Goal: Transaction & Acquisition: Obtain resource

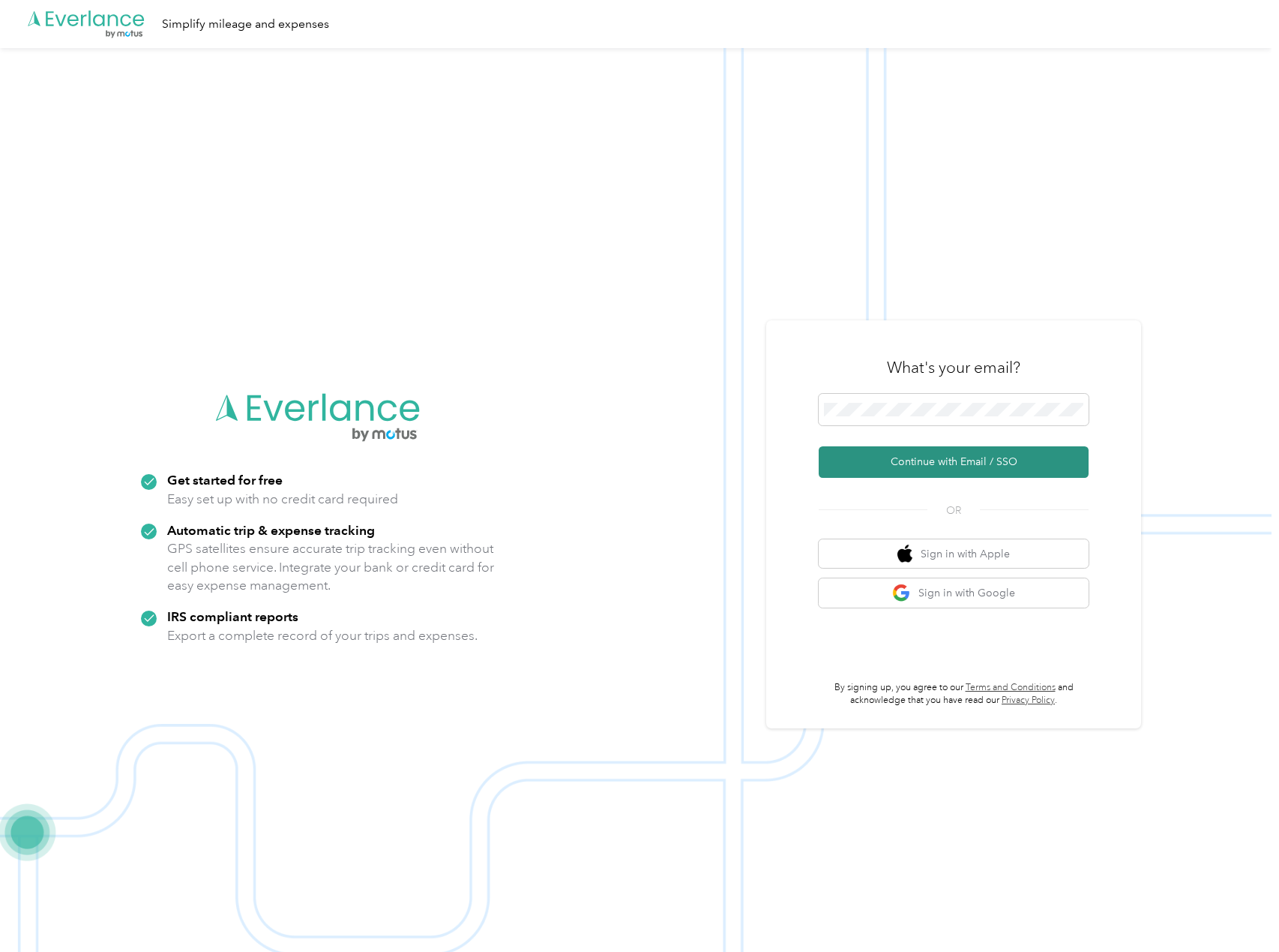
click at [940, 460] on button "Continue with Email / SSO" at bounding box center [954, 462] width 270 height 31
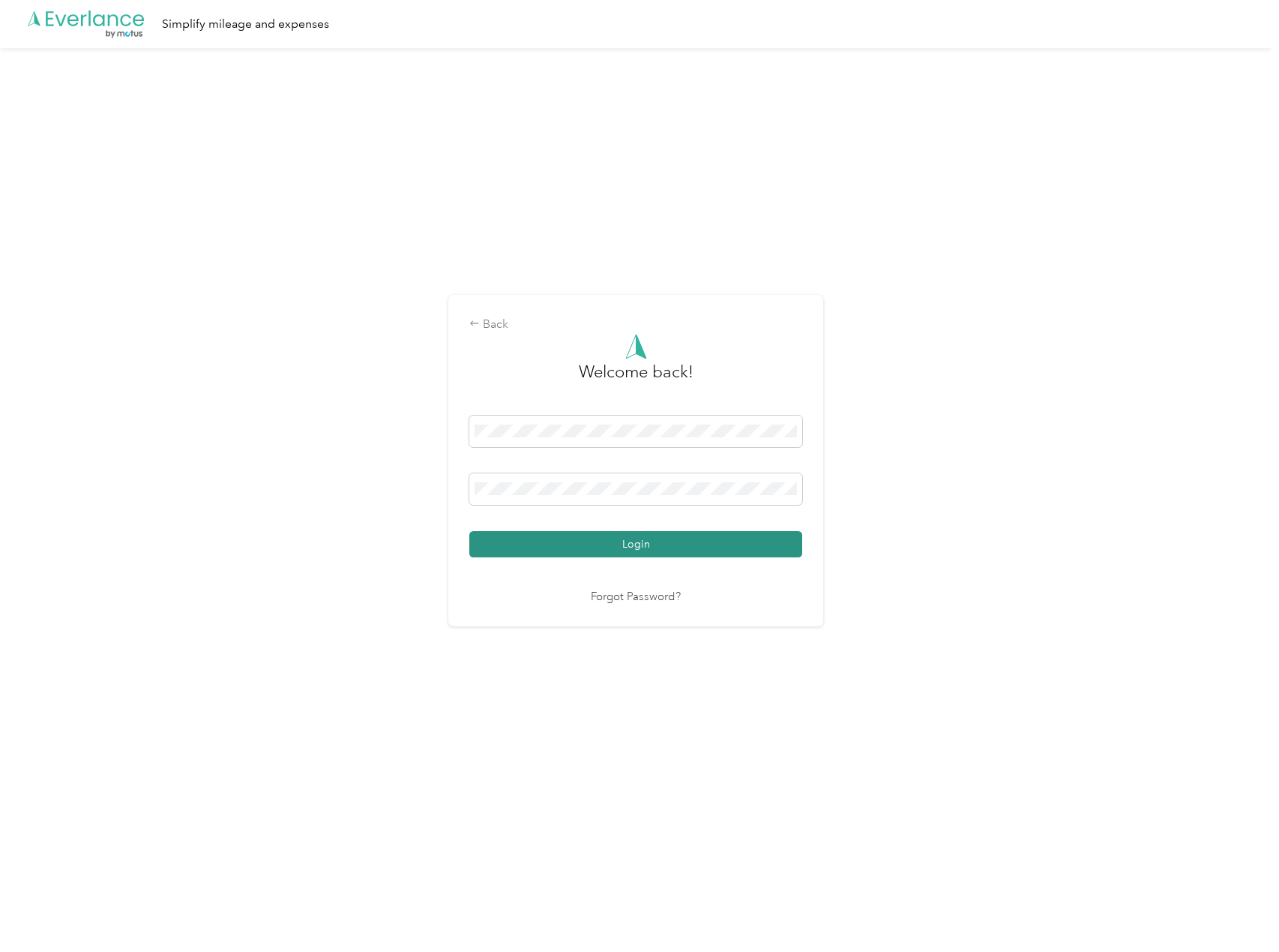
click at [750, 544] on button "Login" at bounding box center [636, 544] width 333 height 26
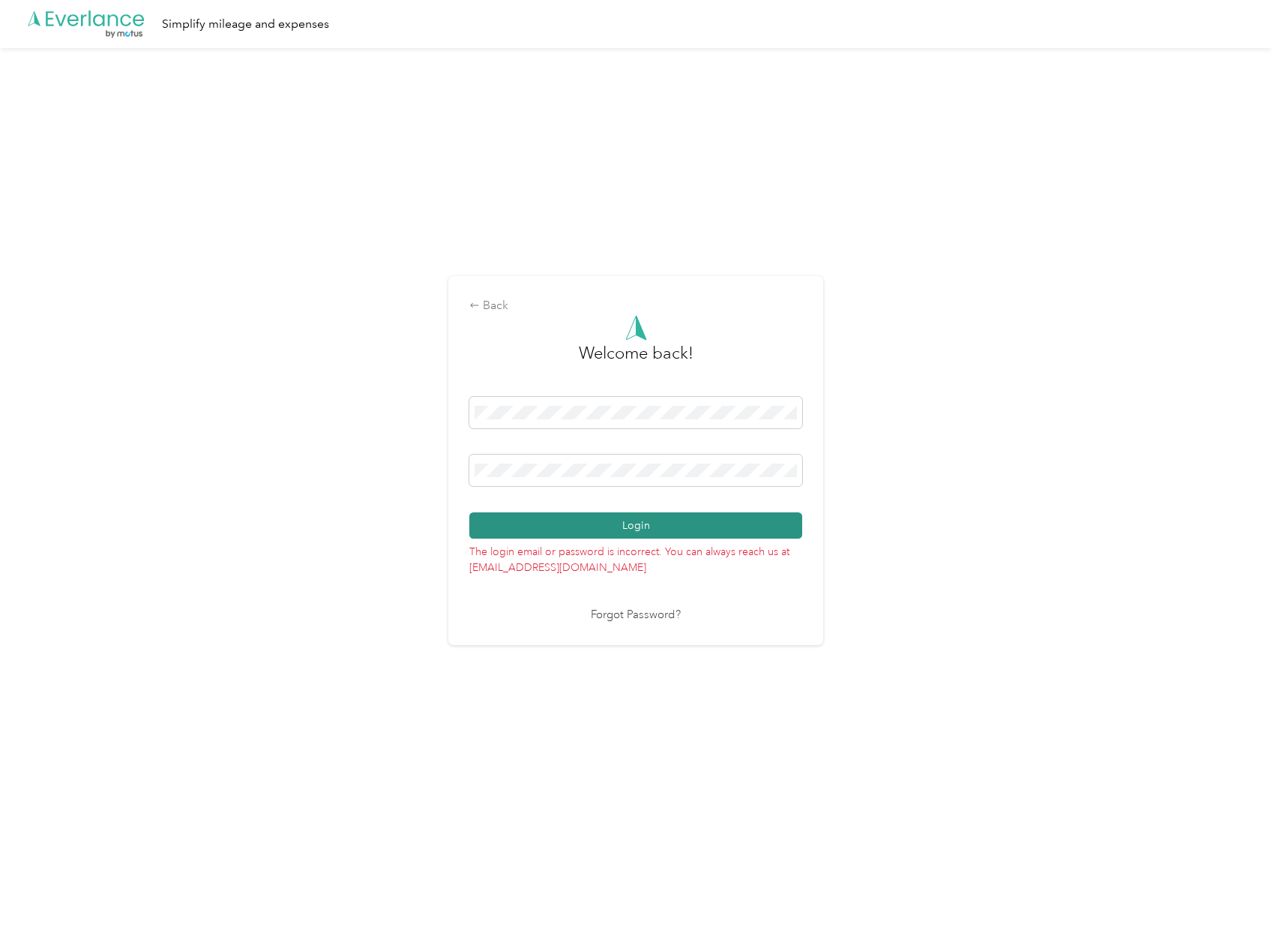
click at [607, 523] on button "Login" at bounding box center [636, 525] width 333 height 26
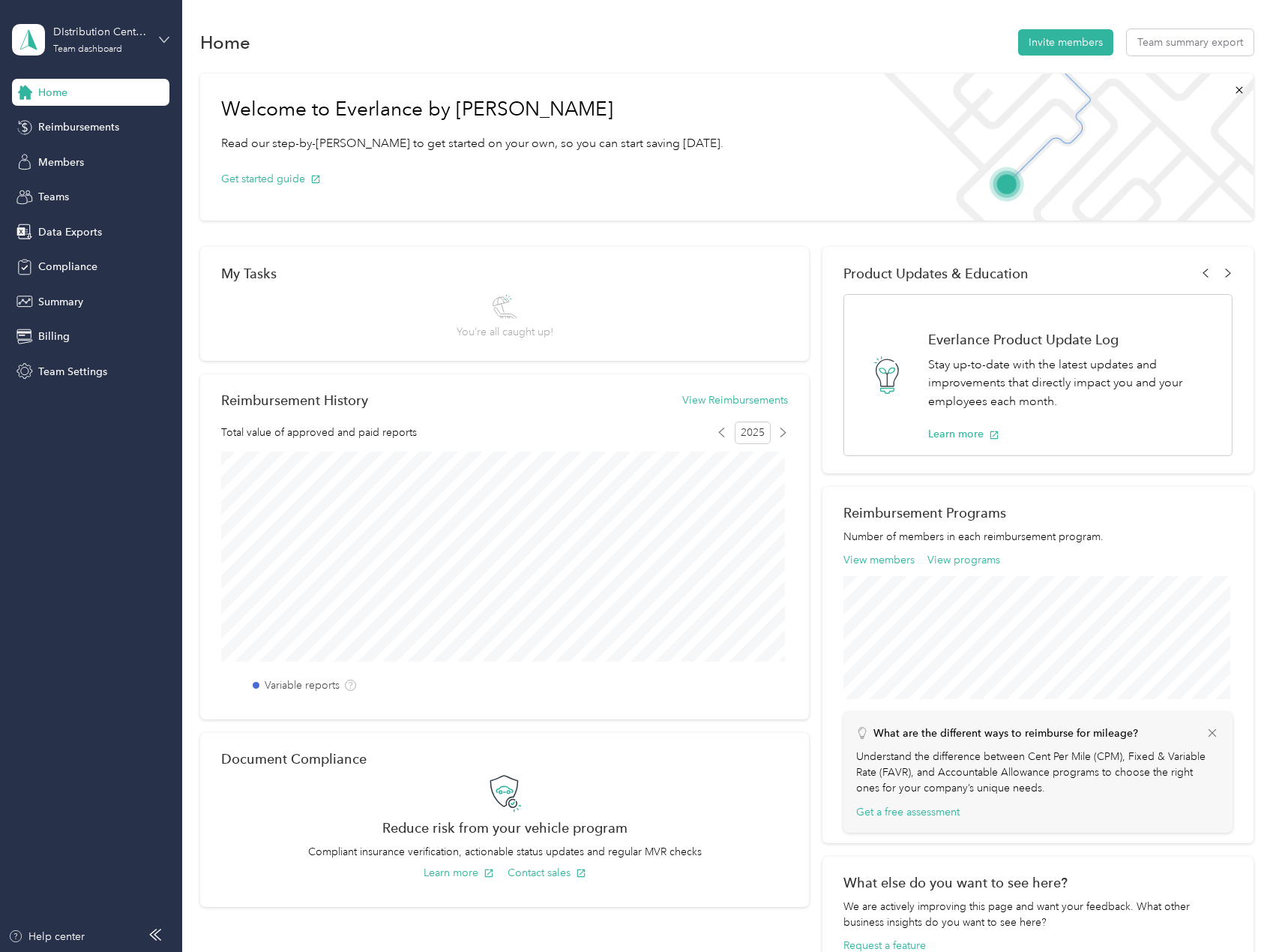
click at [163, 36] on icon at bounding box center [164, 40] width 10 height 10
click at [85, 153] on div "Personal dashboard" at bounding box center [73, 157] width 95 height 16
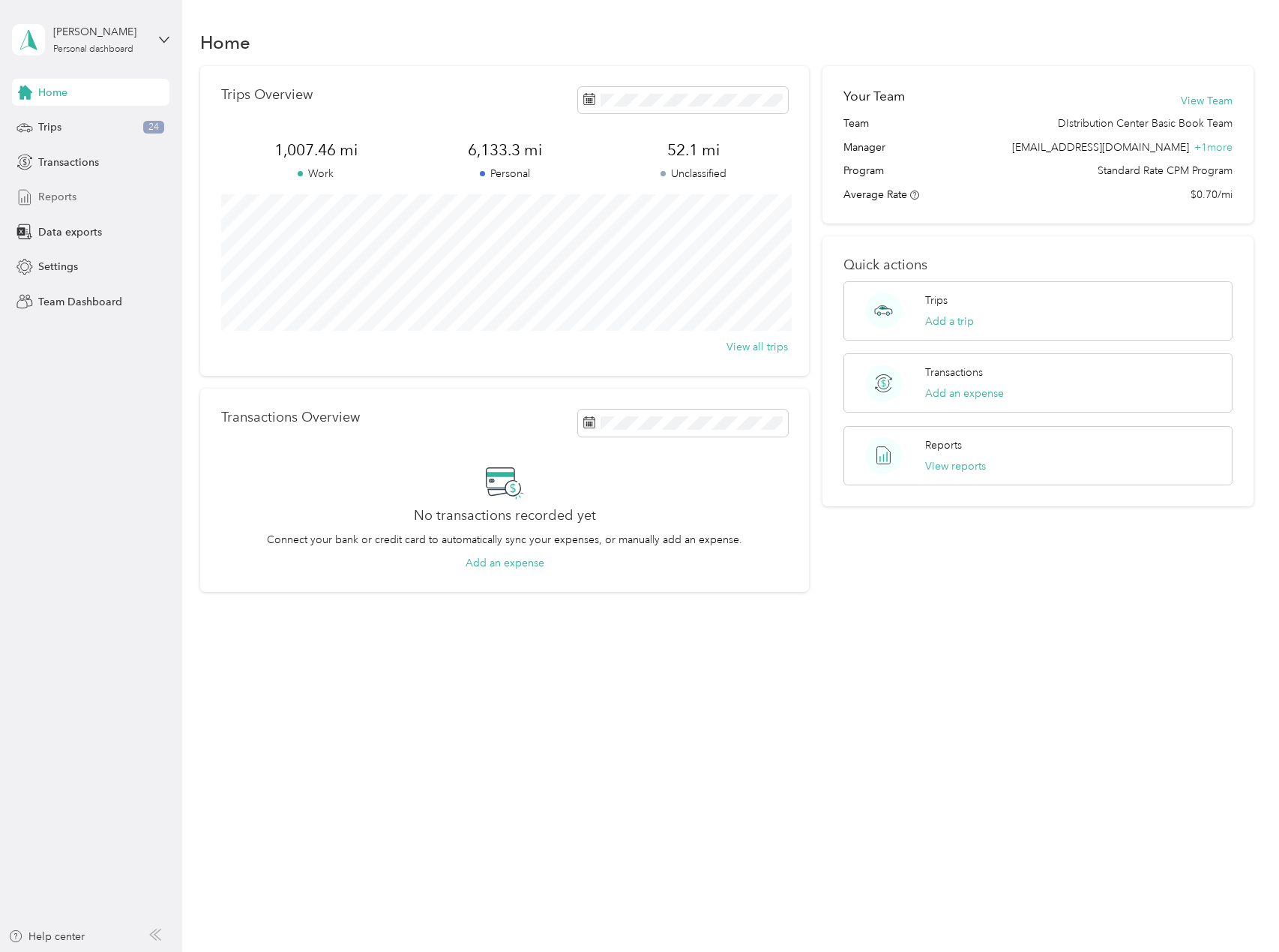
click at [57, 196] on span "Reports" at bounding box center [57, 197] width 38 height 16
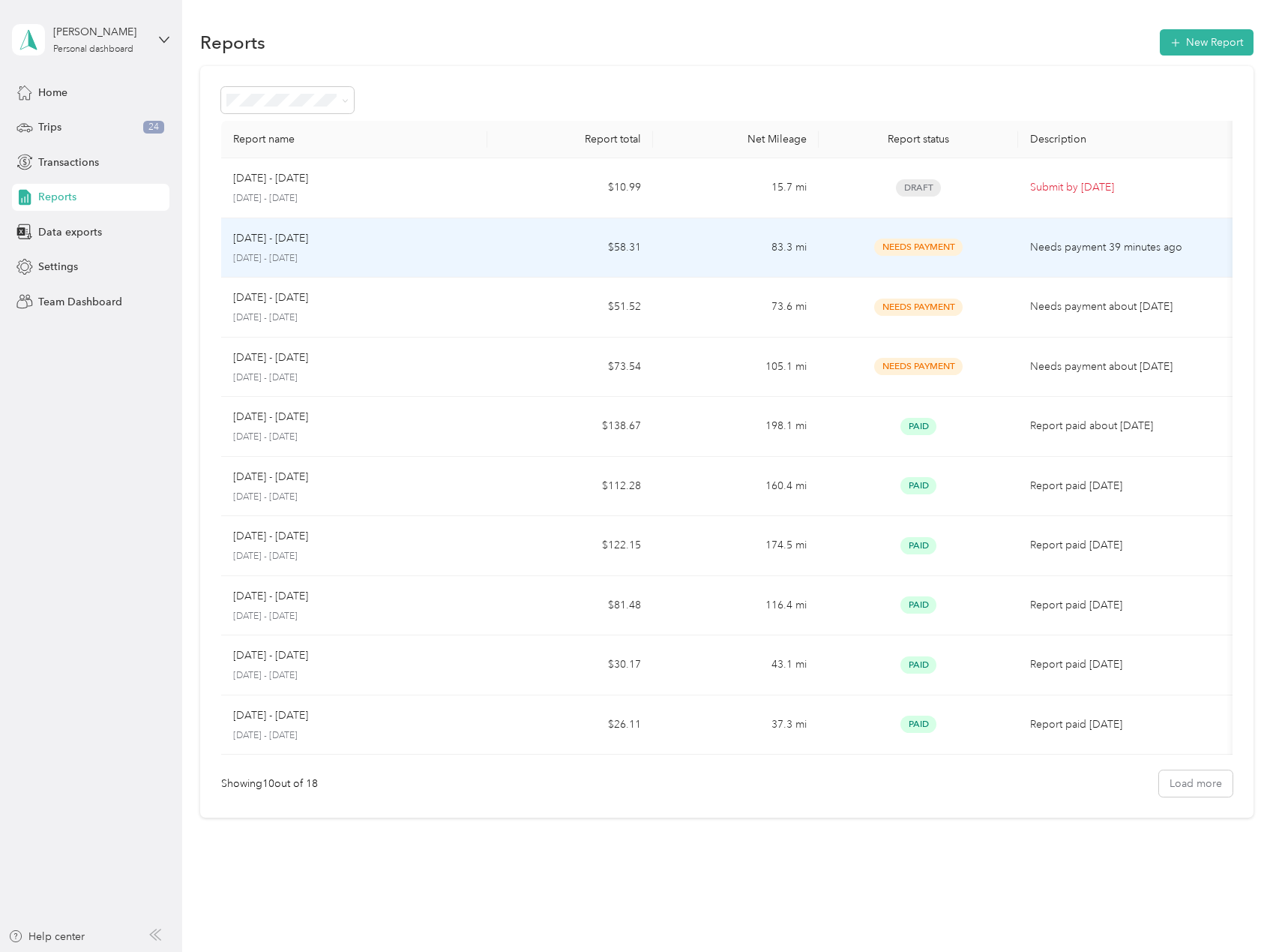
click at [1060, 247] on p "Needs payment 39 minutes ago" at bounding box center [1129, 248] width 197 height 17
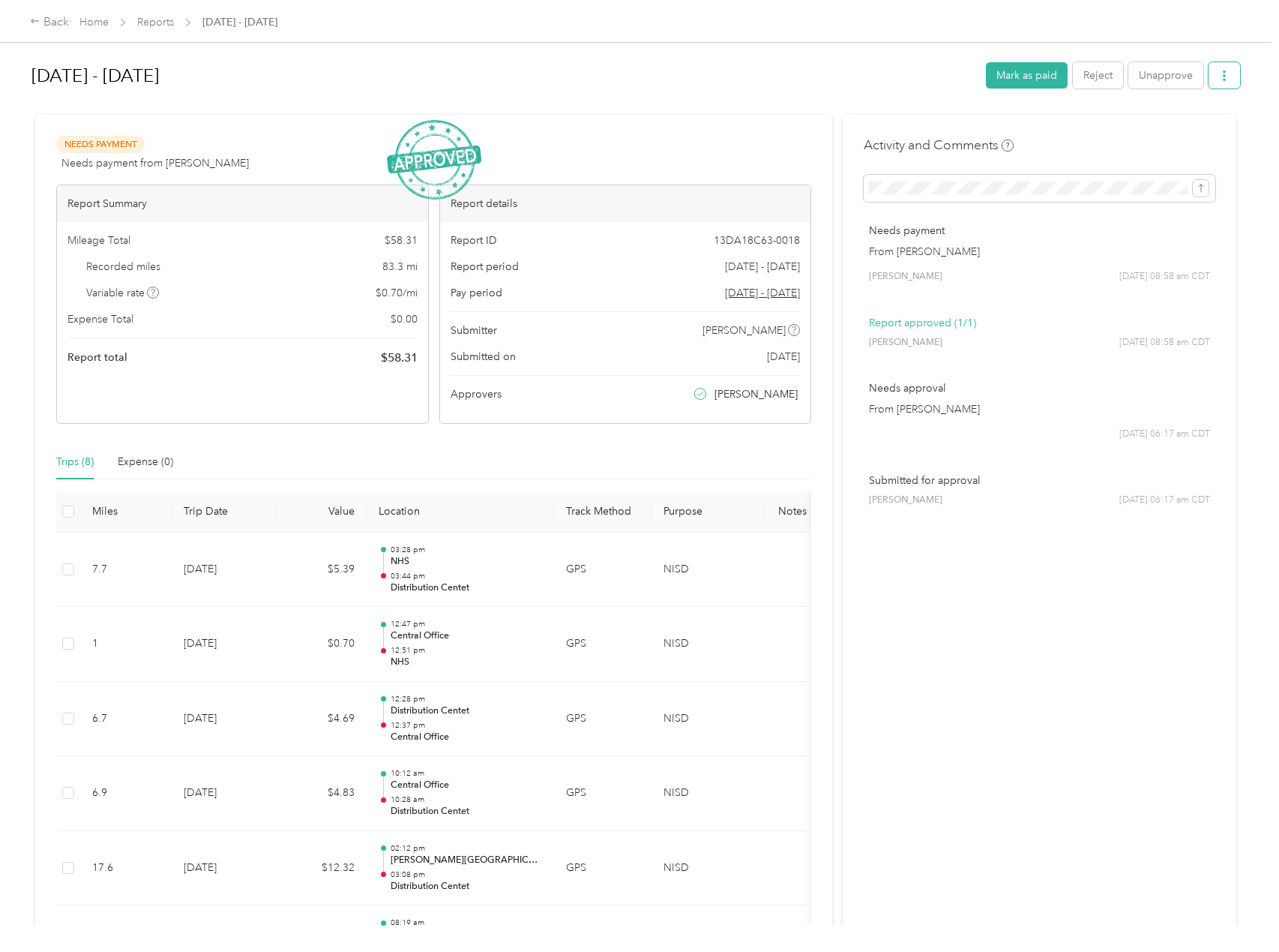
click at [1222, 79] on icon "button" at bounding box center [1225, 75] width 10 height 10
click at [1194, 123] on span "Download" at bounding box center [1178, 130] width 50 height 16
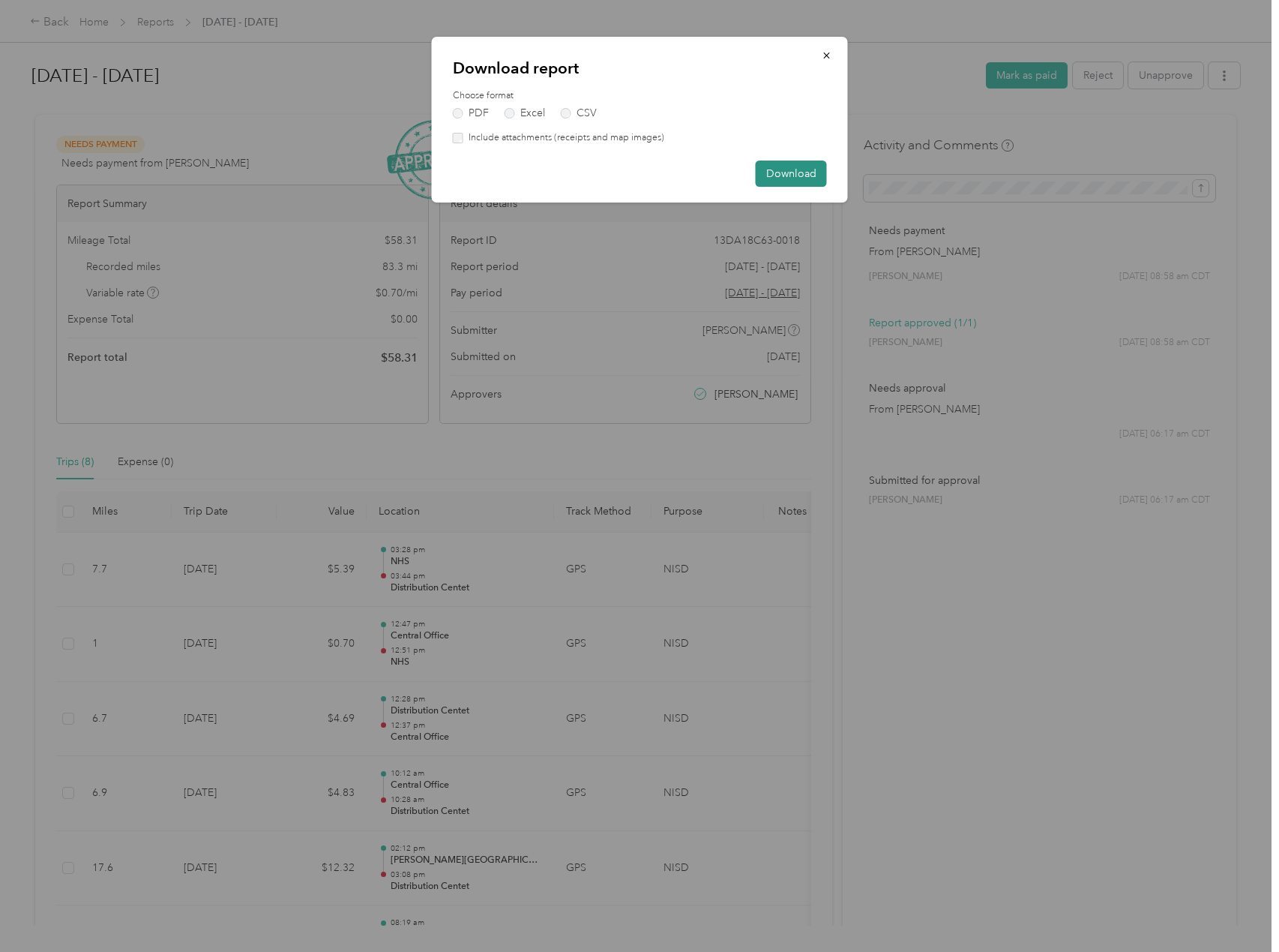
click at [790, 176] on button "Download" at bounding box center [791, 173] width 71 height 26
